Goal: Navigation & Orientation: Find specific page/section

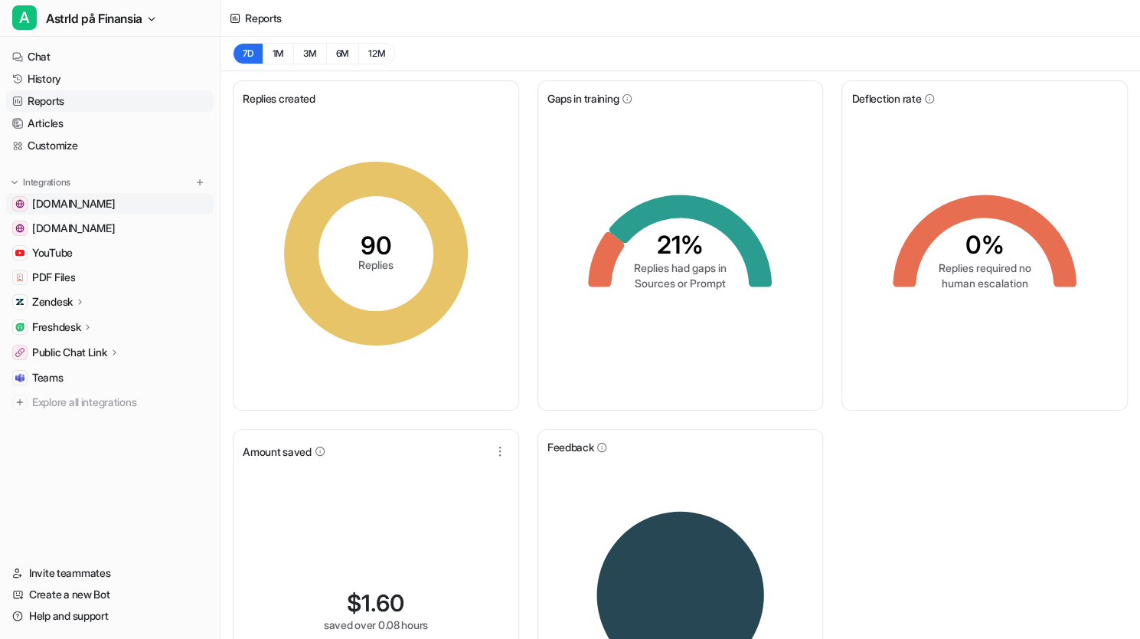
click at [110, 205] on link "[DOMAIN_NAME]" at bounding box center [110, 203] width 208 height 21
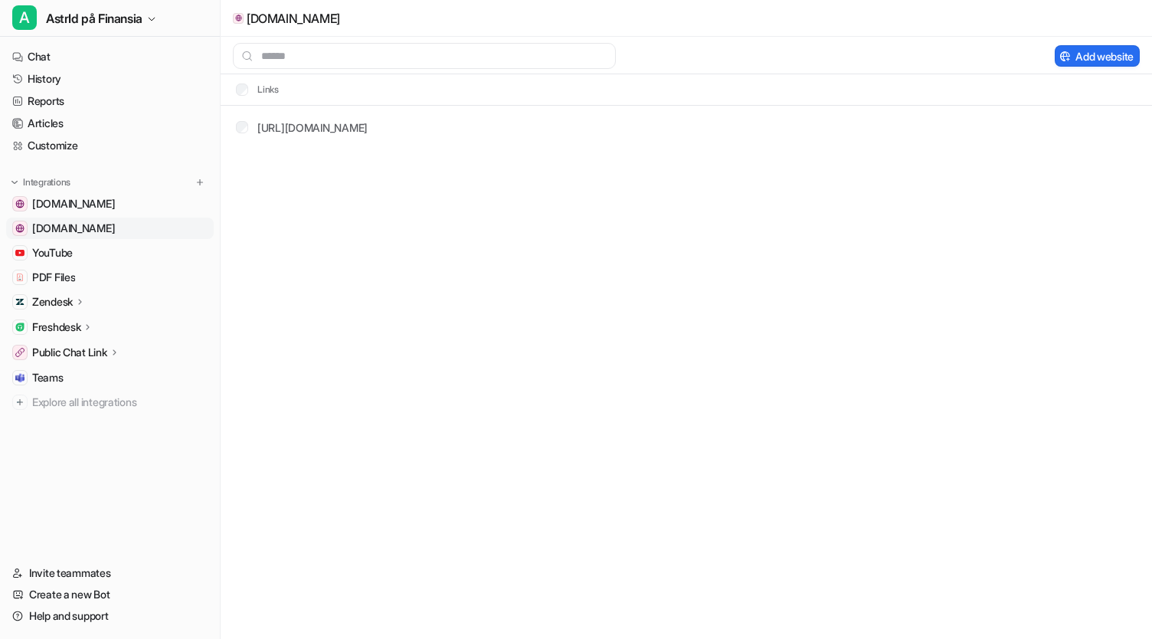
click at [106, 233] on span "[DOMAIN_NAME]" at bounding box center [73, 228] width 83 height 15
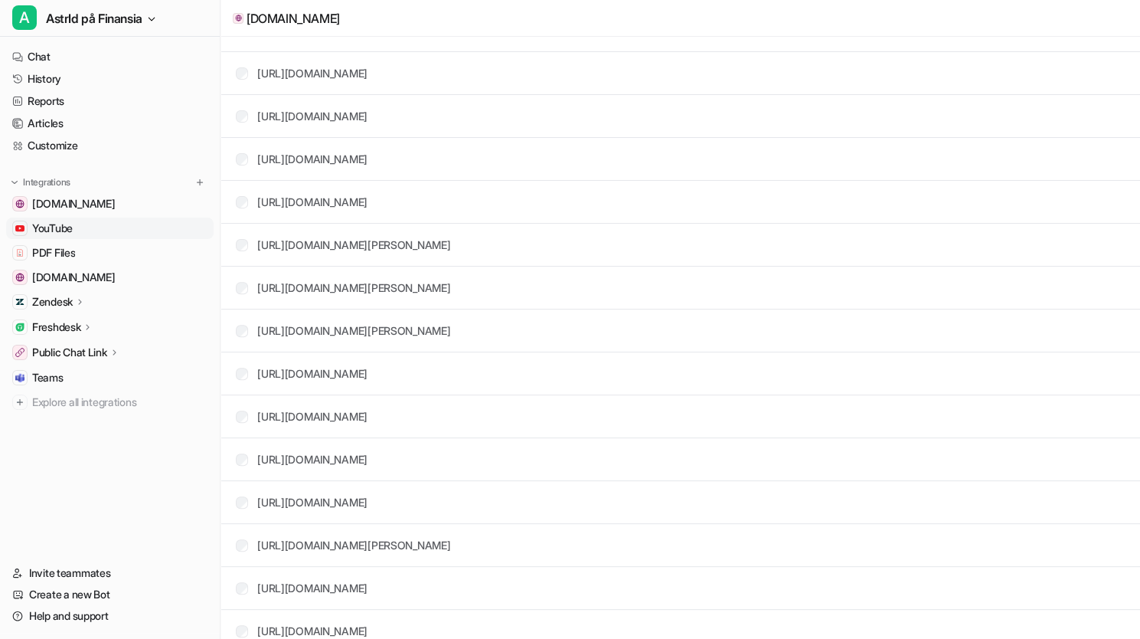
scroll to position [224, 0]
click at [86, 327] on icon at bounding box center [88, 326] width 11 height 11
click at [84, 344] on p "Overview" at bounding box center [67, 349] width 46 height 15
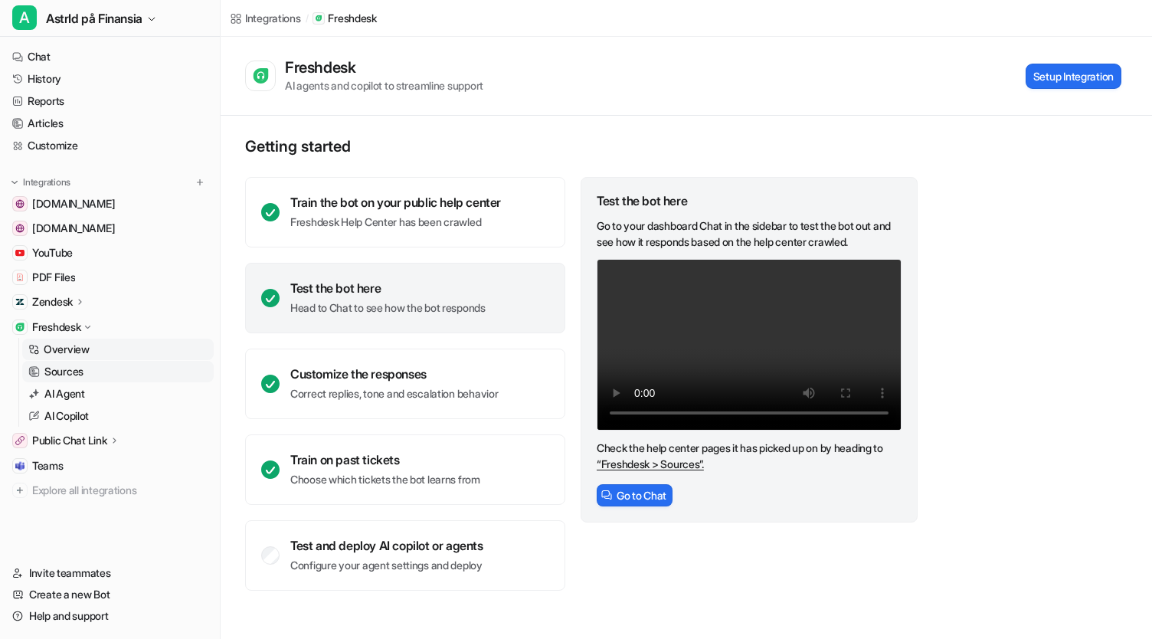
click at [70, 369] on p "Sources" at bounding box center [63, 371] width 39 height 15
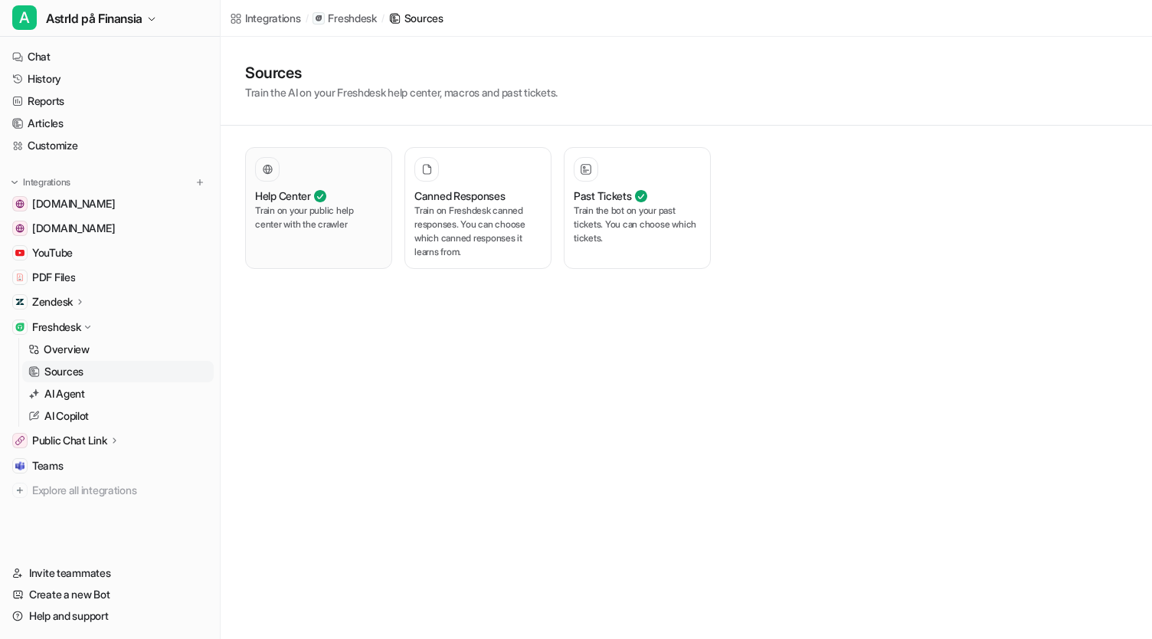
click at [293, 231] on p "Train on your public help center with the crawler" at bounding box center [318, 218] width 127 height 28
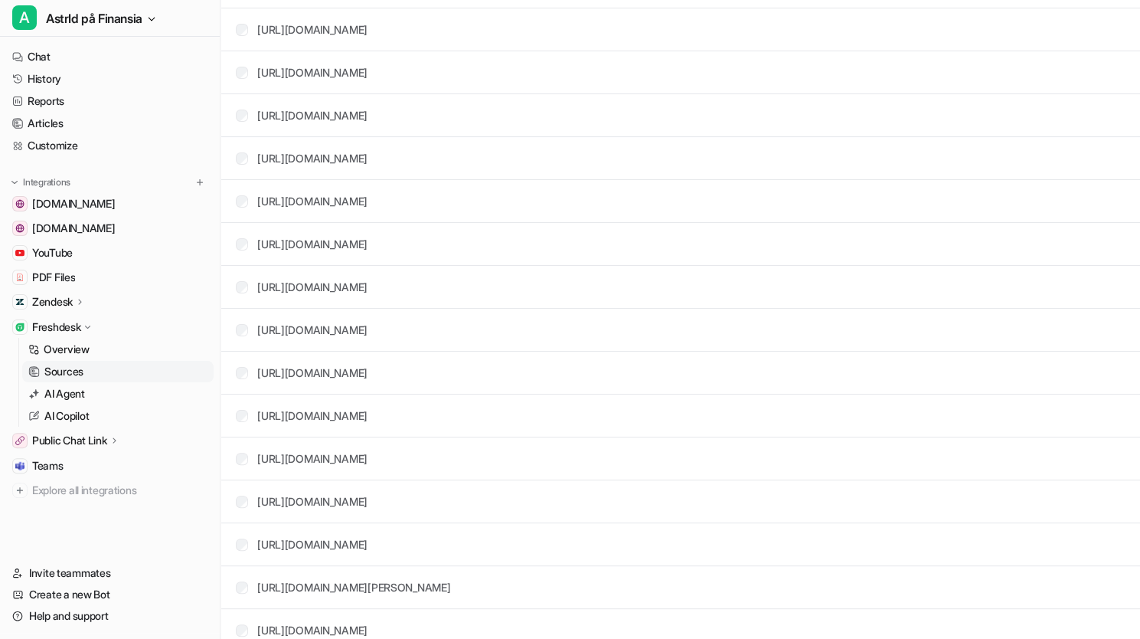
scroll to position [2117, 0]
click at [57, 271] on span "PDF Files" at bounding box center [53, 277] width 43 height 15
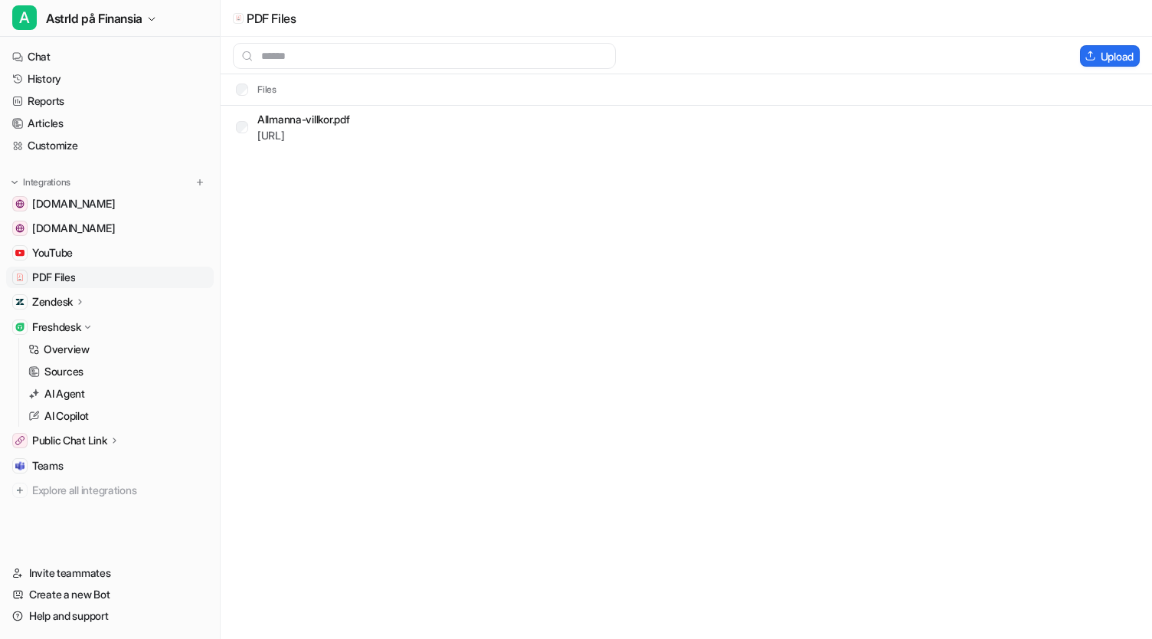
click at [58, 273] on span "PDF Files" at bounding box center [53, 277] width 43 height 15
click at [69, 251] on span "YouTube" at bounding box center [52, 252] width 41 height 15
click at [90, 321] on div "Freshdesk" at bounding box center [62, 326] width 61 height 15
